Goal: Information Seeking & Learning: Find specific fact

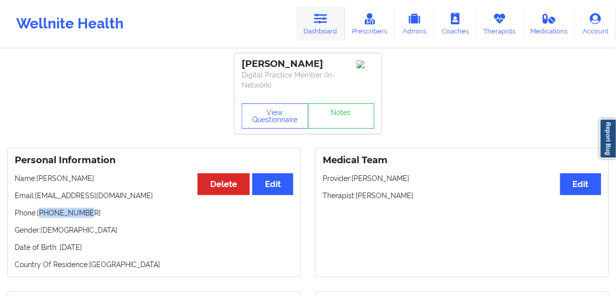
click at [316, 30] on link "Dashboard" at bounding box center [320, 23] width 49 height 33
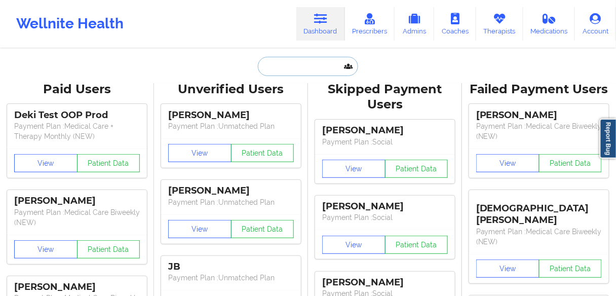
click at [303, 61] on input "text" at bounding box center [308, 66] width 100 height 19
click at [300, 68] on input "text" at bounding box center [308, 66] width 100 height 19
paste input "[PERSON_NAME]"
type input "[PERSON_NAME]"
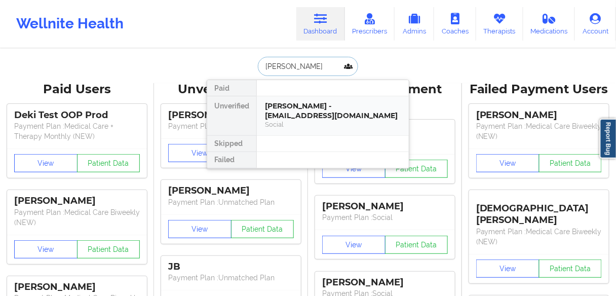
click at [306, 106] on div "[PERSON_NAME] - [EMAIL_ADDRESS][DOMAIN_NAME]" at bounding box center [333, 110] width 136 height 19
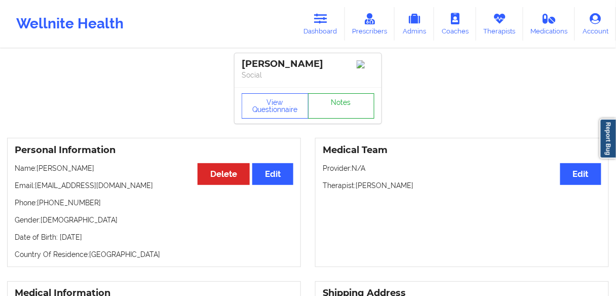
click at [327, 113] on link "Notes" at bounding box center [341, 105] width 67 height 25
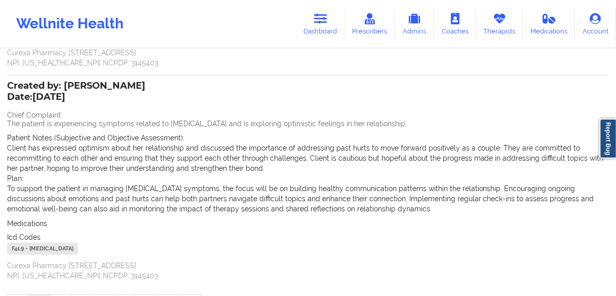
scroll to position [312, 0]
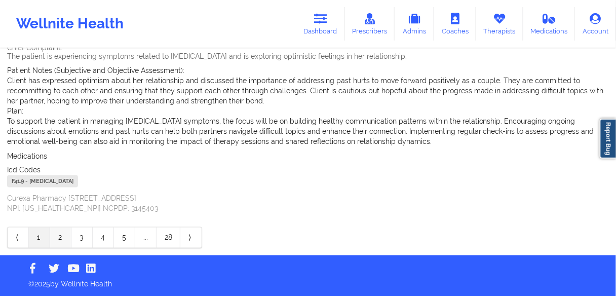
click at [61, 235] on link "2" at bounding box center [60, 237] width 21 height 20
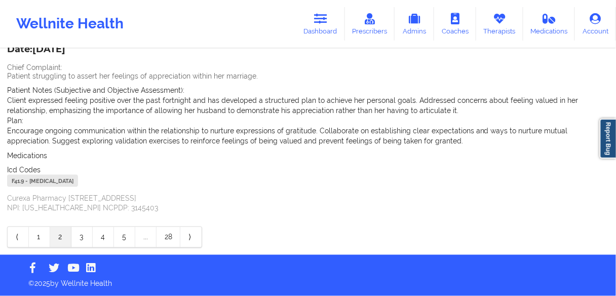
scroll to position [271, 0]
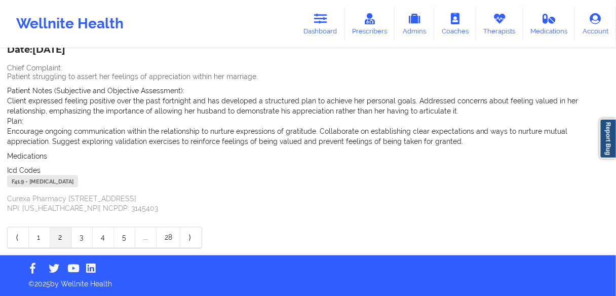
click at [0, 207] on div "Name: [PERSON_NAME] Add notes Migrate notes Created by: [PERSON_NAME] Date: [DA…" at bounding box center [308, 16] width 616 height 477
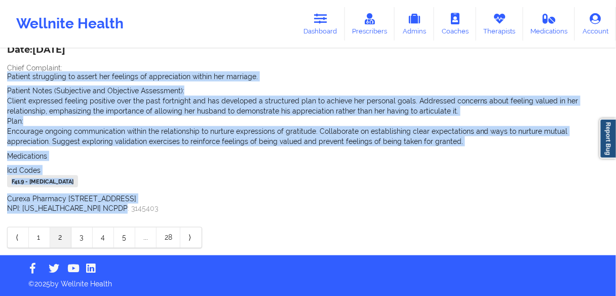
drag, startPoint x: 113, startPoint y: 210, endPoint x: 0, endPoint y: 77, distance: 174.1
click at [0, 77] on div "Name: [PERSON_NAME] Add notes Migrate notes Created by: [PERSON_NAME] Date: [DA…" at bounding box center [308, 16] width 616 height 477
copy div "Patient struggling to assert her feelings of appreciation within her marriage. …"
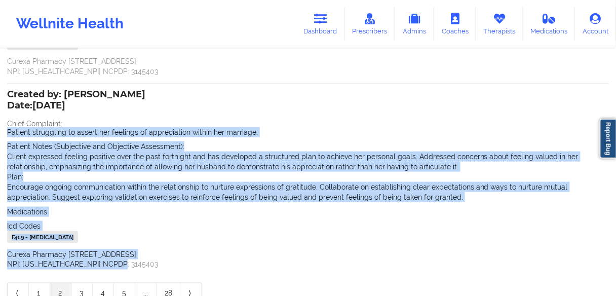
scroll to position [150, 0]
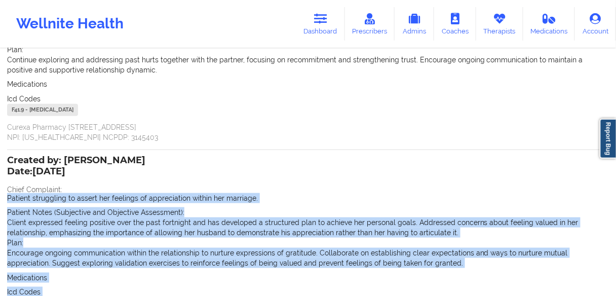
drag, startPoint x: 83, startPoint y: 169, endPoint x: 35, endPoint y: 169, distance: 48.1
click at [35, 169] on p "Date: [DATE]" at bounding box center [76, 171] width 138 height 13
copy p "[DATE]"
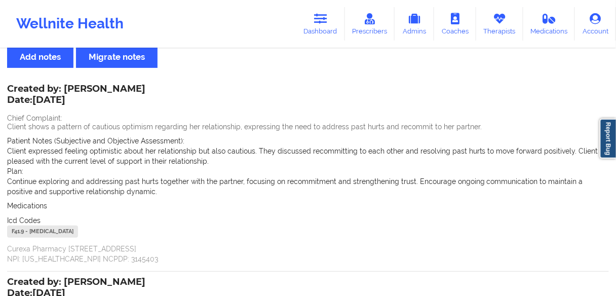
scroll to position [0, 0]
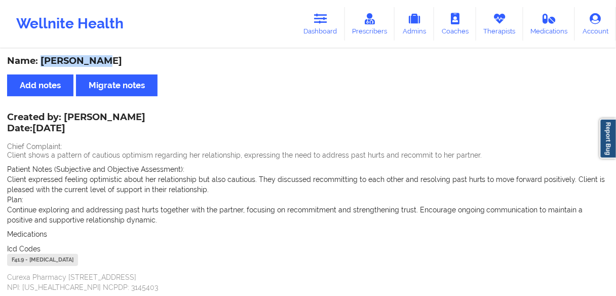
drag, startPoint x: 95, startPoint y: 61, endPoint x: 42, endPoint y: 59, distance: 53.7
click at [42, 59] on div "Name: [PERSON_NAME]" at bounding box center [307, 61] width 601 height 12
copy div "[PERSON_NAME]"
